Goal: Transaction & Acquisition: Purchase product/service

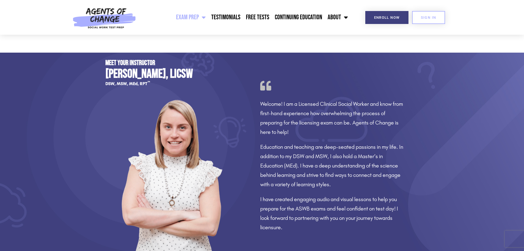
scroll to position [578, 0]
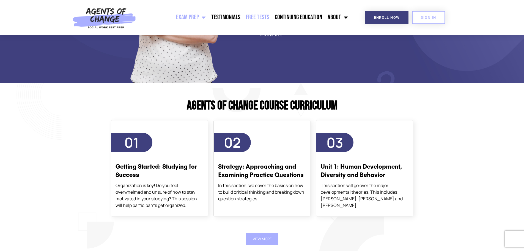
click at [259, 20] on link "Free Tests" at bounding box center [257, 17] width 29 height 14
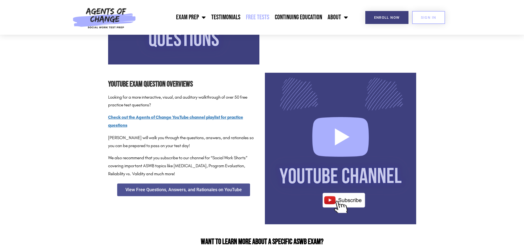
scroll to position [495, 0]
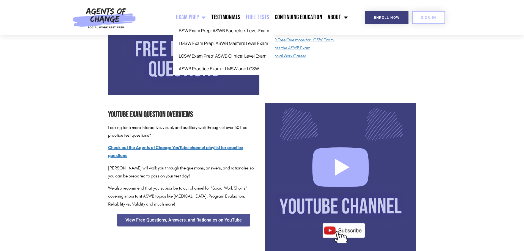
click at [186, 23] on link "Exam Prep" at bounding box center [190, 17] width 35 height 14
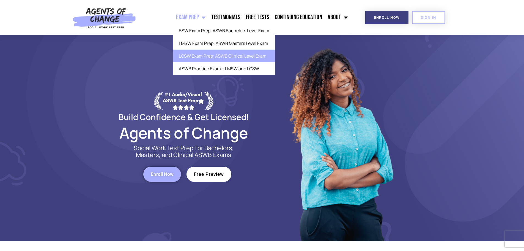
click at [202, 56] on link "LCSW Exam Prep: ASWB Clinical Level Exam" at bounding box center [224, 56] width 102 height 13
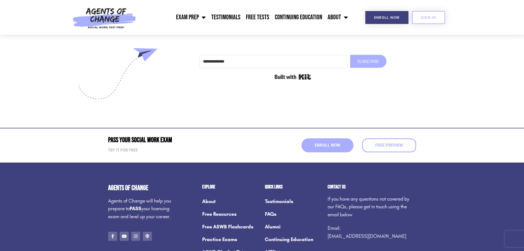
scroll to position [2069, 0]
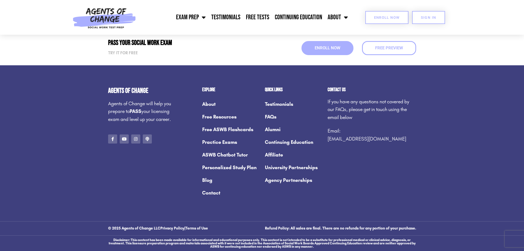
click at [385, 19] on span "Enroll Now" at bounding box center [387, 18] width 26 height 4
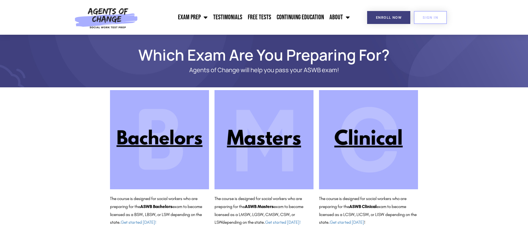
click at [374, 141] on img at bounding box center [368, 139] width 99 height 99
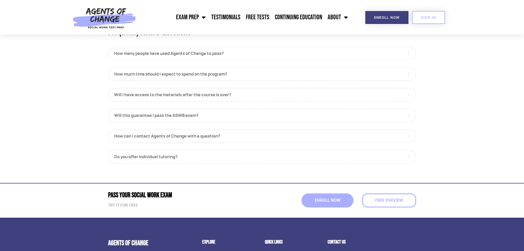
scroll to position [550, 0]
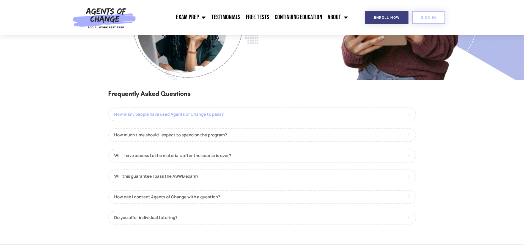
click at [200, 110] on link "How many people have used Agents of Change to pass?" at bounding box center [262, 114] width 308 height 14
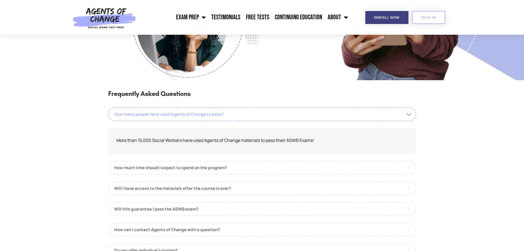
click at [200, 114] on link "How many people have used Agents of Change to pass?" at bounding box center [262, 114] width 308 height 14
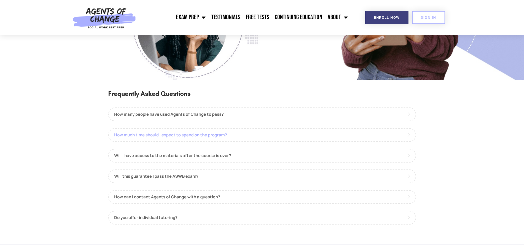
click at [196, 135] on link "How much time should I expect to spend on the program?" at bounding box center [262, 135] width 308 height 14
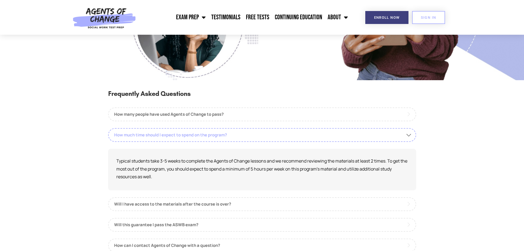
click at [196, 135] on link "How much time should I expect to spend on the program?" at bounding box center [262, 135] width 308 height 14
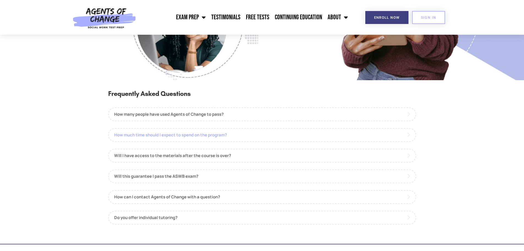
click at [196, 135] on link "How much time should I expect to spend on the program?" at bounding box center [262, 135] width 308 height 14
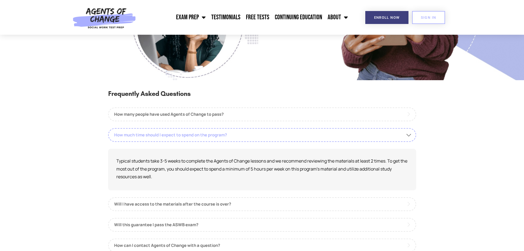
click at [196, 135] on link "How much time should I expect to spend on the program?" at bounding box center [262, 135] width 308 height 14
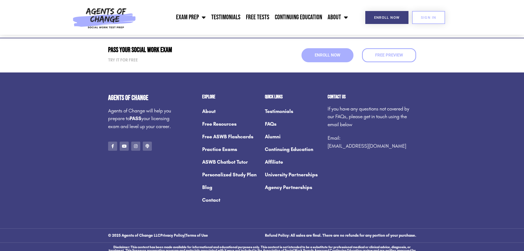
scroll to position [764, 0]
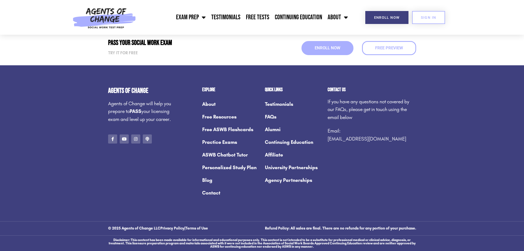
click at [231, 141] on link "Practice Exams" at bounding box center [230, 142] width 57 height 13
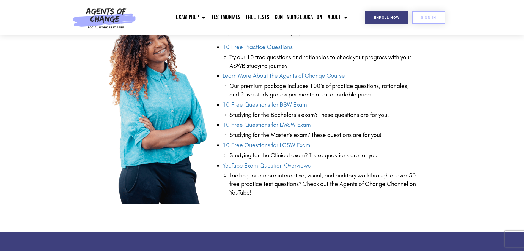
scroll to position [688, 0]
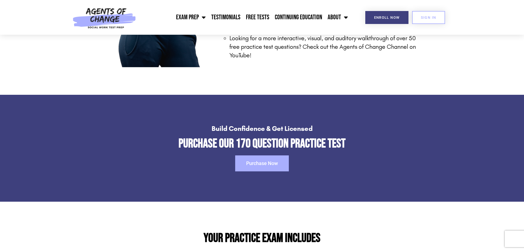
click at [255, 161] on span "Purchase Now" at bounding box center [262, 163] width 32 height 5
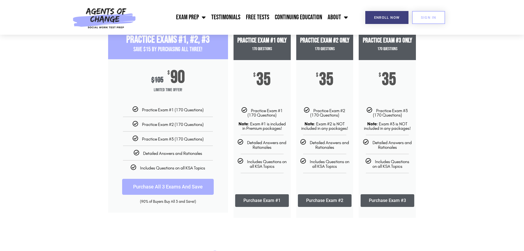
scroll to position [55, 0]
